Goal: Task Accomplishment & Management: Use online tool/utility

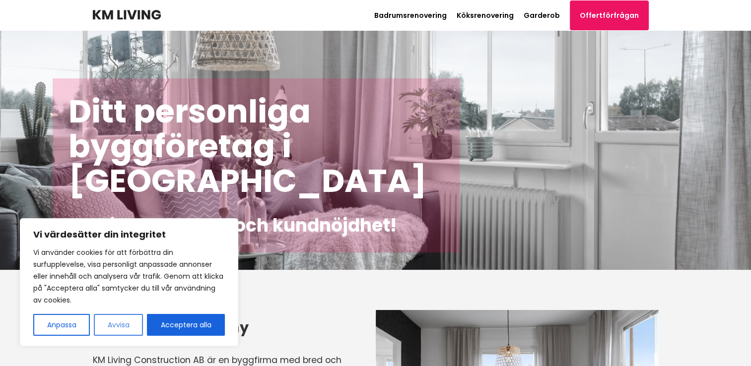
click at [123, 323] on button "Avvisa" at bounding box center [118, 325] width 49 height 22
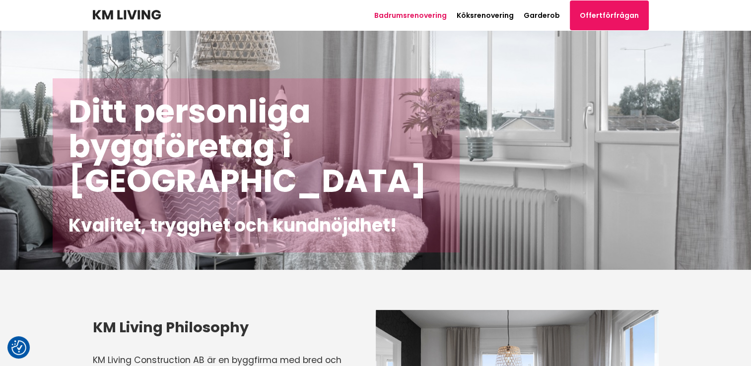
click at [414, 13] on link "Badrumsrenovering" at bounding box center [410, 15] width 72 height 10
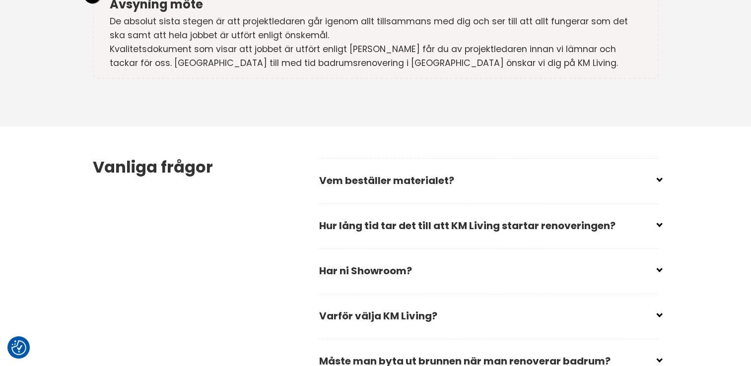
scroll to position [2830, 0]
click at [659, 259] on input "checkbox" at bounding box center [491, 266] width 340 height 15
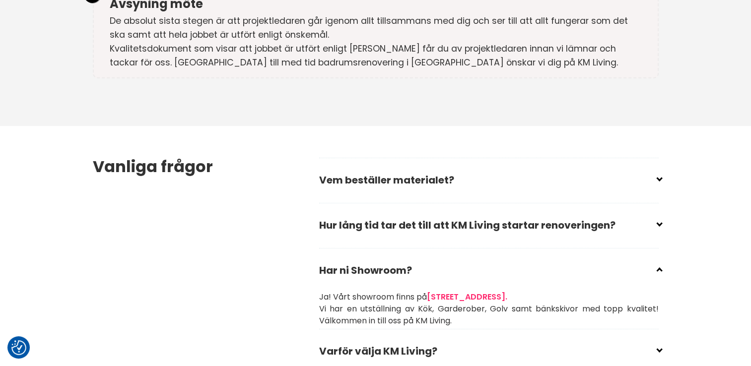
click at [657, 259] on input "checkbox" at bounding box center [491, 266] width 340 height 15
checkbox input "true"
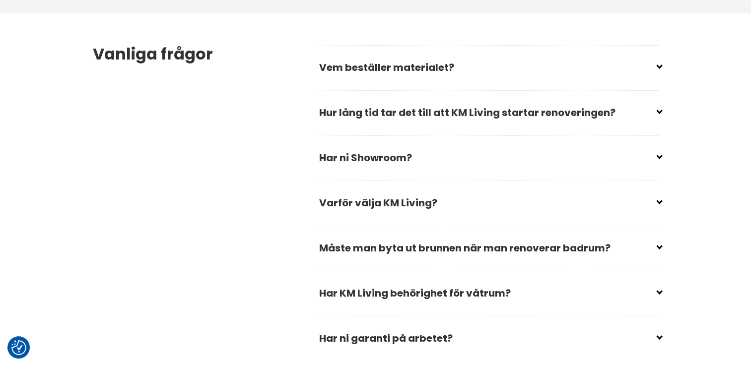
scroll to position [2979, 0]
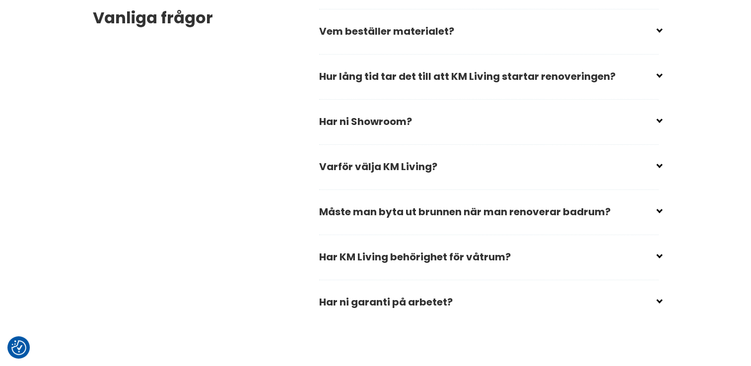
click at [659, 246] on input "checkbox" at bounding box center [491, 253] width 340 height 15
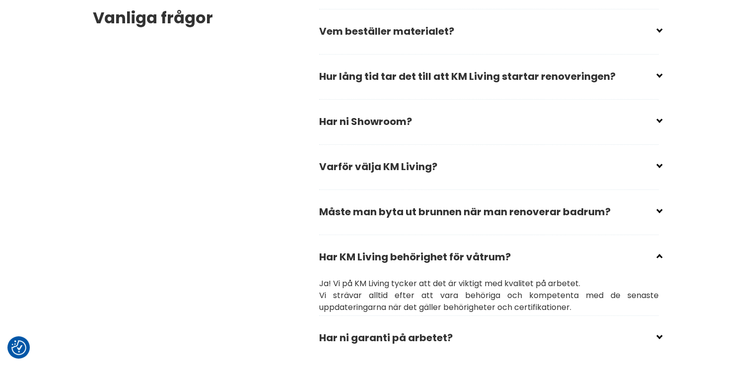
click at [659, 246] on input "checkbox" at bounding box center [491, 253] width 340 height 15
checkbox input "true"
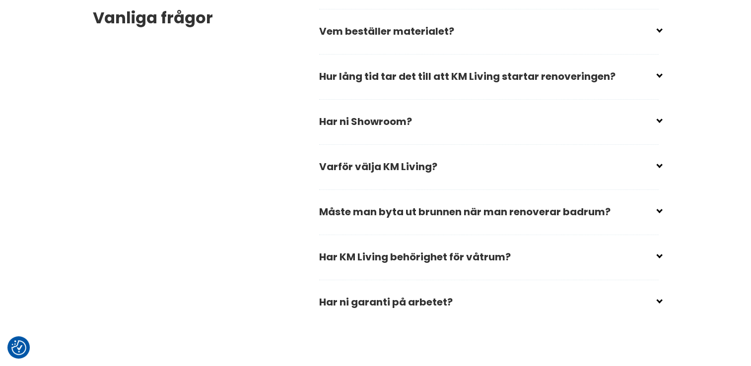
click at [659, 291] on input "checkbox" at bounding box center [491, 298] width 340 height 15
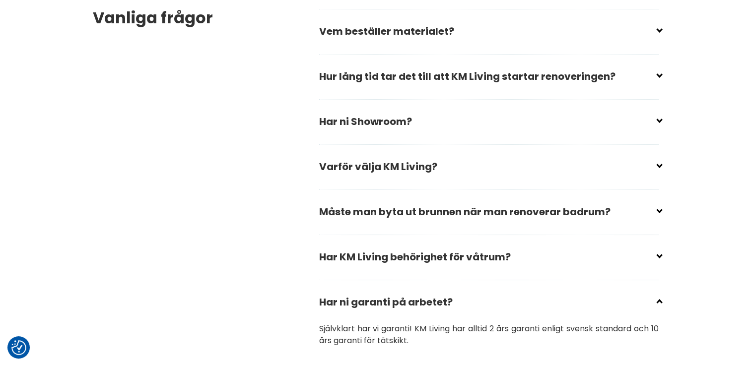
click at [658, 291] on input "checkbox" at bounding box center [491, 298] width 340 height 15
checkbox input "true"
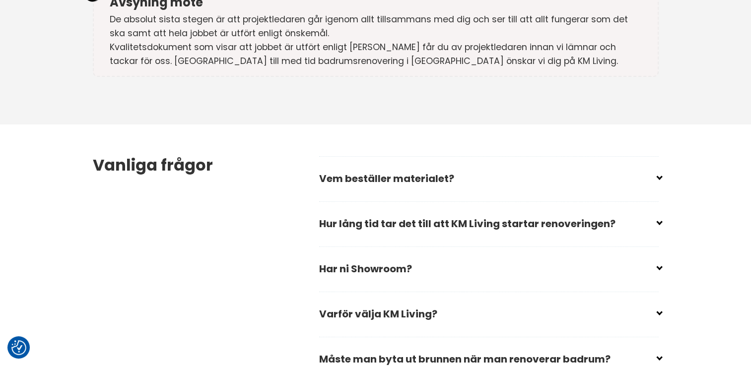
scroll to position [2830, 0]
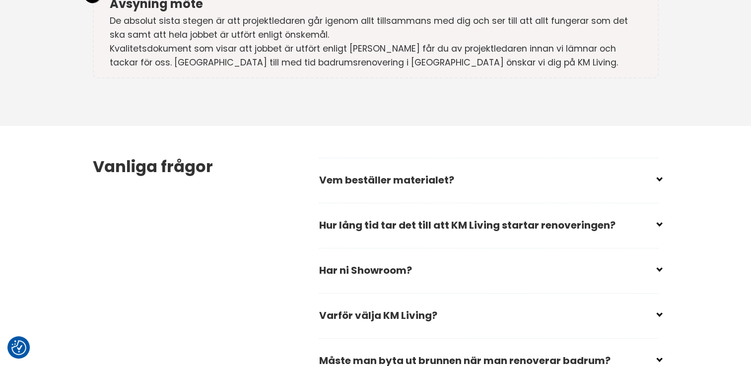
click at [658, 214] on input "checkbox" at bounding box center [491, 221] width 340 height 15
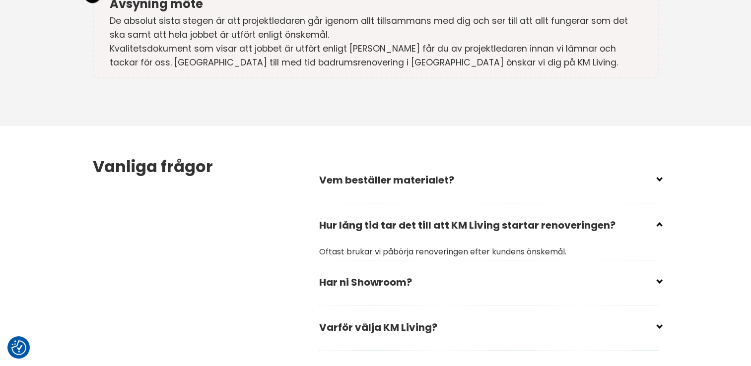
click at [658, 214] on input "checkbox" at bounding box center [491, 221] width 340 height 15
checkbox input "true"
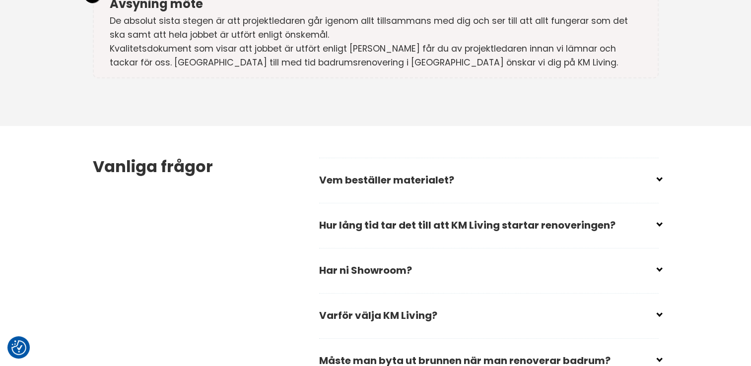
click at [659, 169] on input "checkbox" at bounding box center [491, 176] width 340 height 15
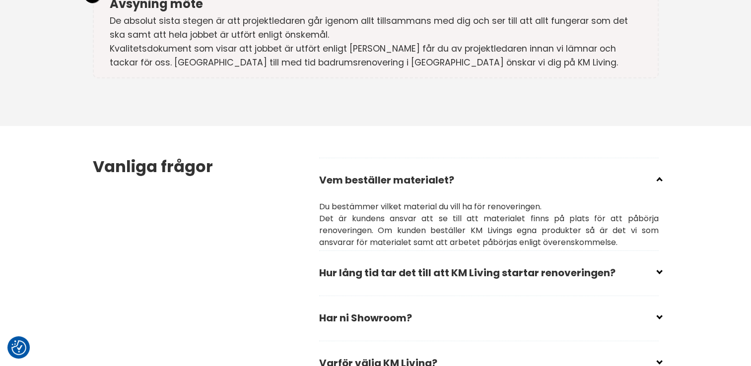
click at [658, 169] on input "checkbox" at bounding box center [491, 176] width 340 height 15
checkbox input "true"
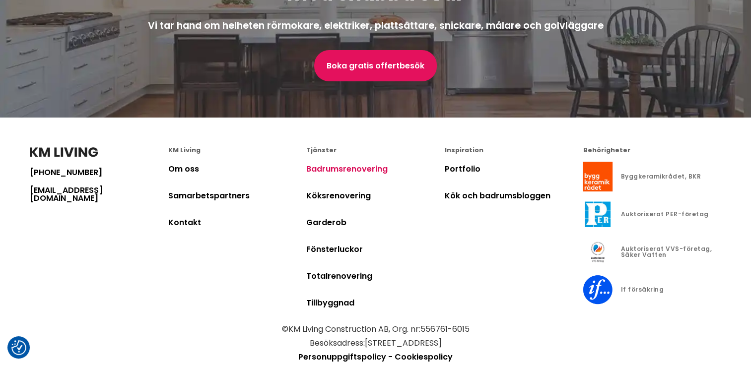
scroll to position [3994, 0]
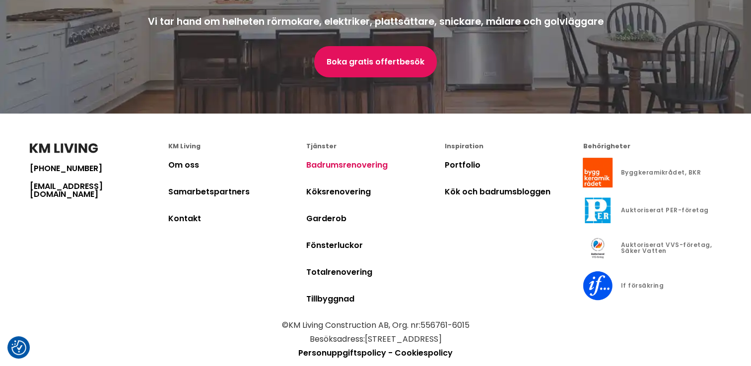
click at [355, 159] on link "Badrumsrenovering" at bounding box center [346, 164] width 81 height 11
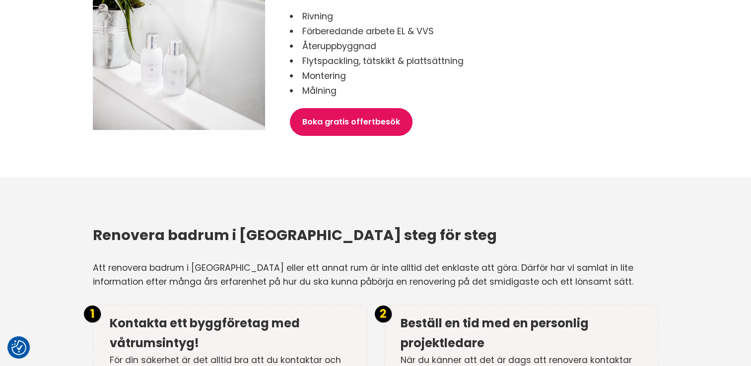
scroll to position [1390, 0]
